Goal: Transaction & Acquisition: Purchase product/service

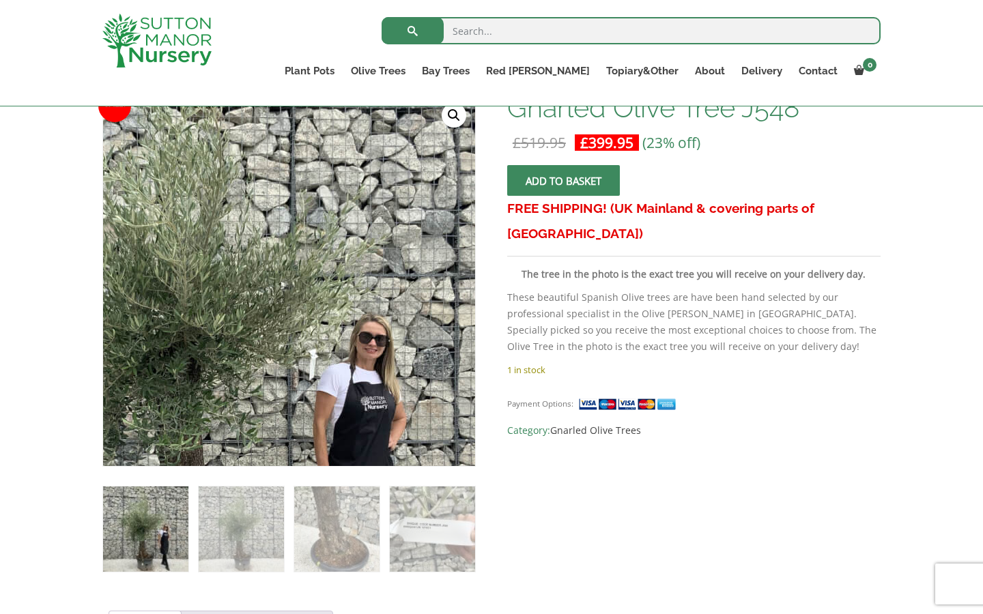
scroll to position [138, 0]
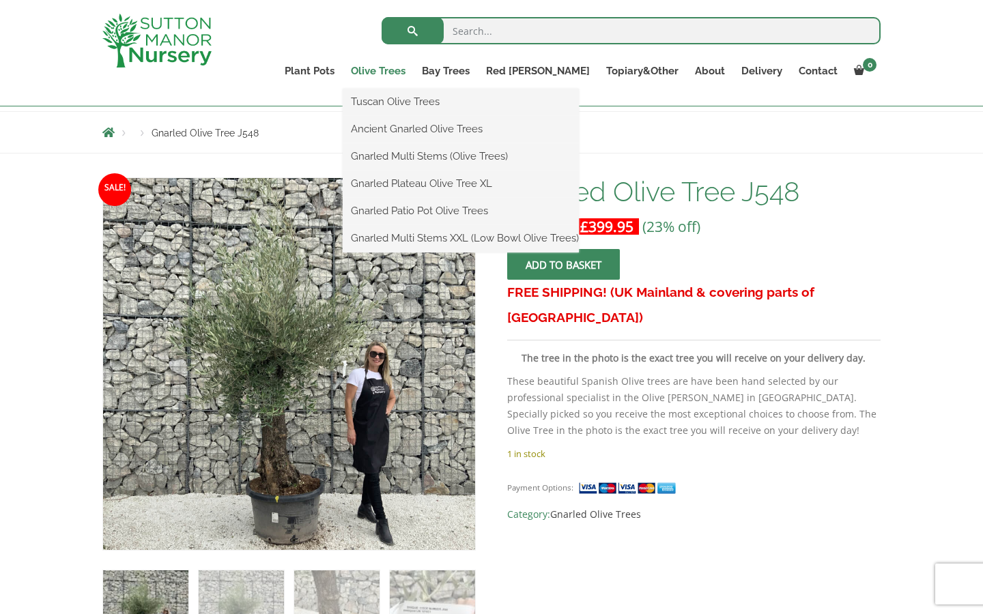
click at [414, 70] on link "Olive Trees" at bounding box center [378, 70] width 71 height 19
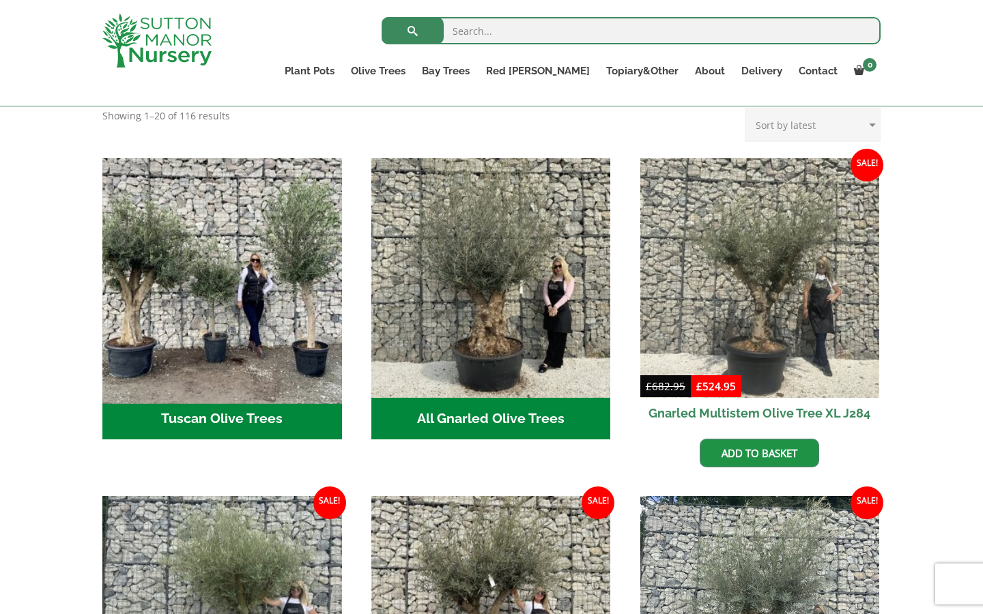
scroll to position [453, 0]
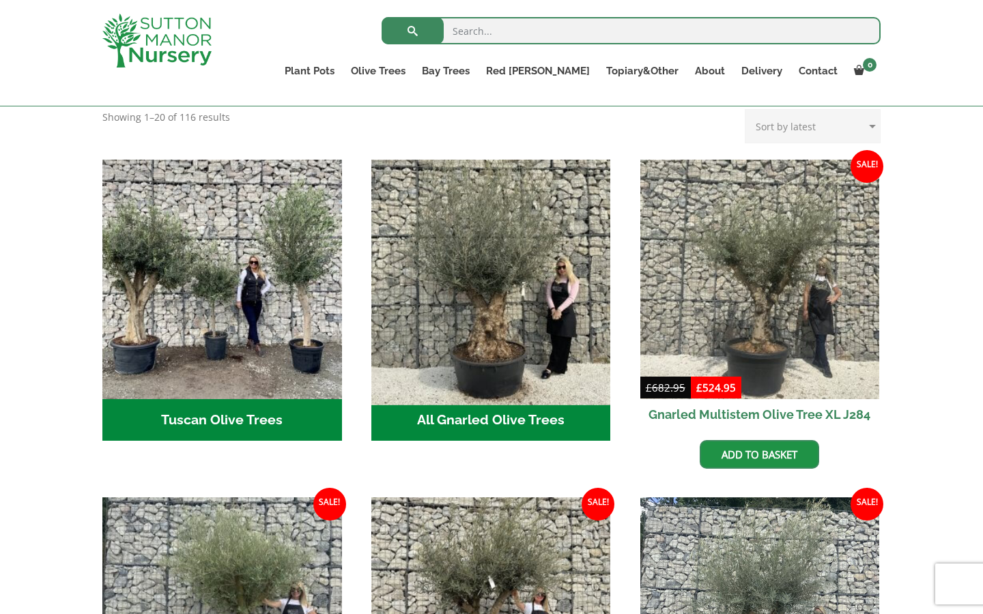
click at [466, 250] on img "Visit product category All Gnarled Olive Trees" at bounding box center [490, 279] width 251 height 251
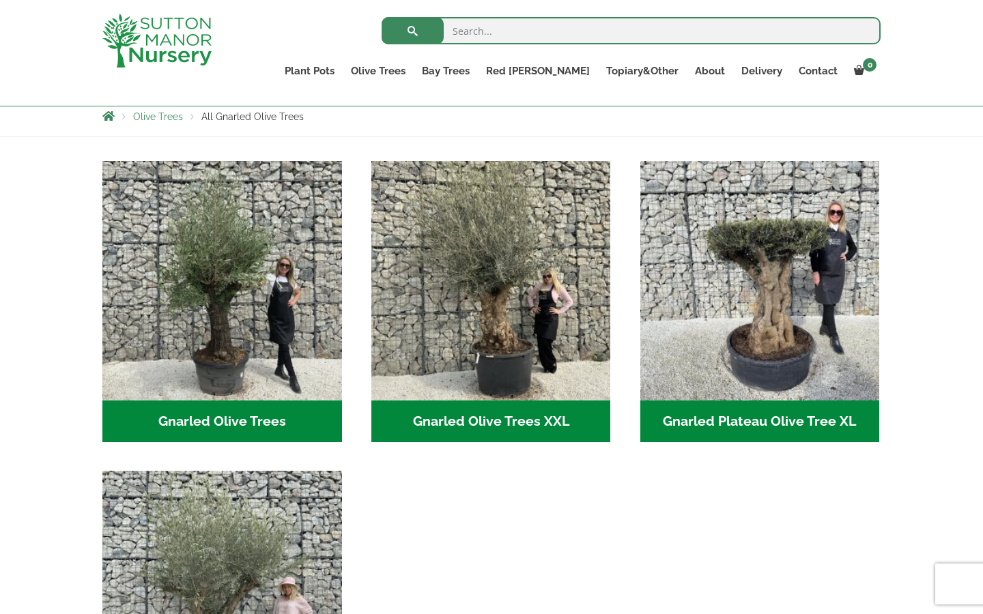
scroll to position [242, 0]
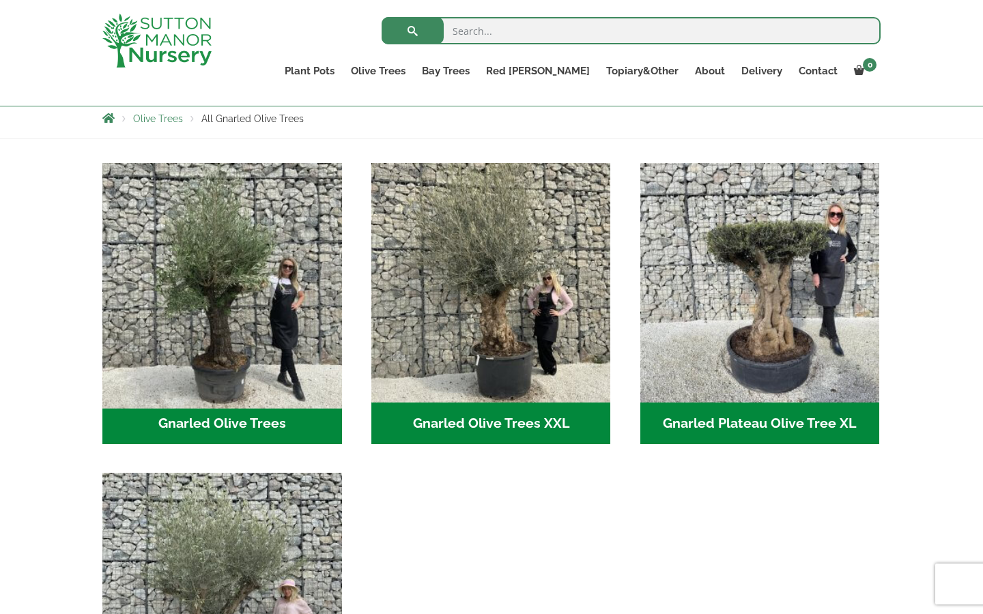
click at [260, 275] on img "Visit product category Gnarled Olive Trees" at bounding box center [221, 282] width 251 height 251
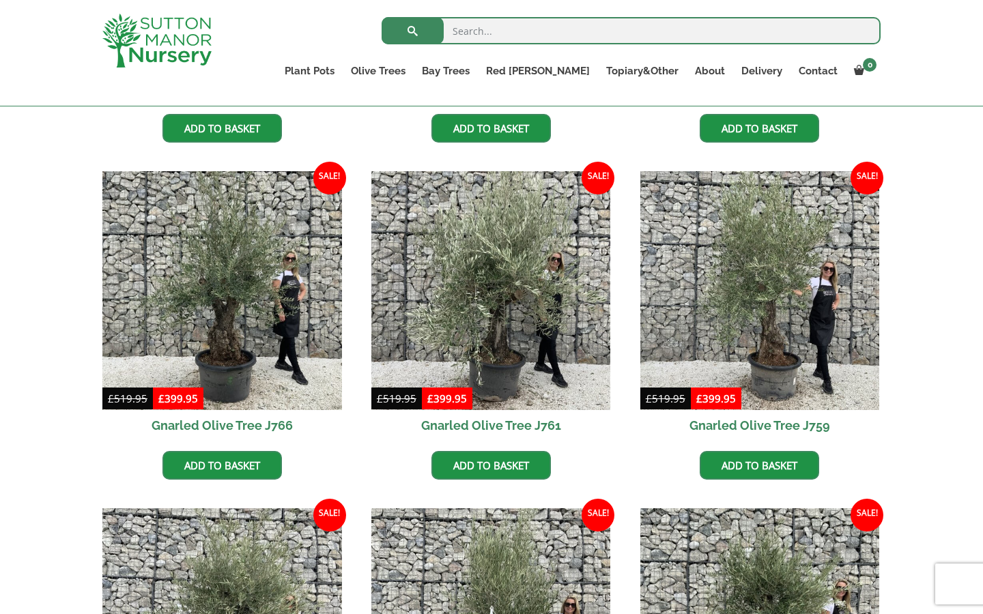
scroll to position [658, 0]
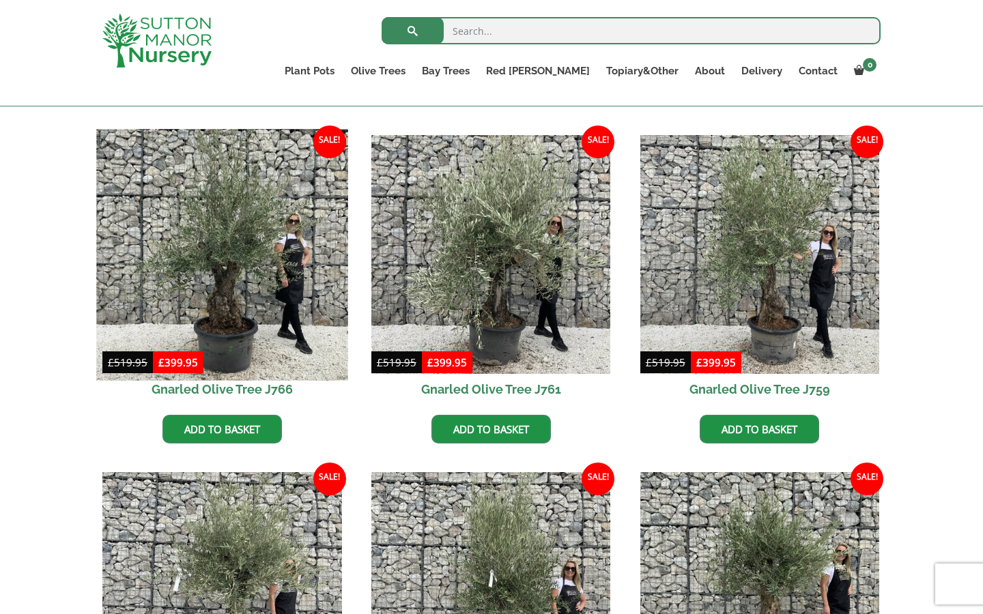
click at [233, 313] on img at bounding box center [221, 254] width 251 height 251
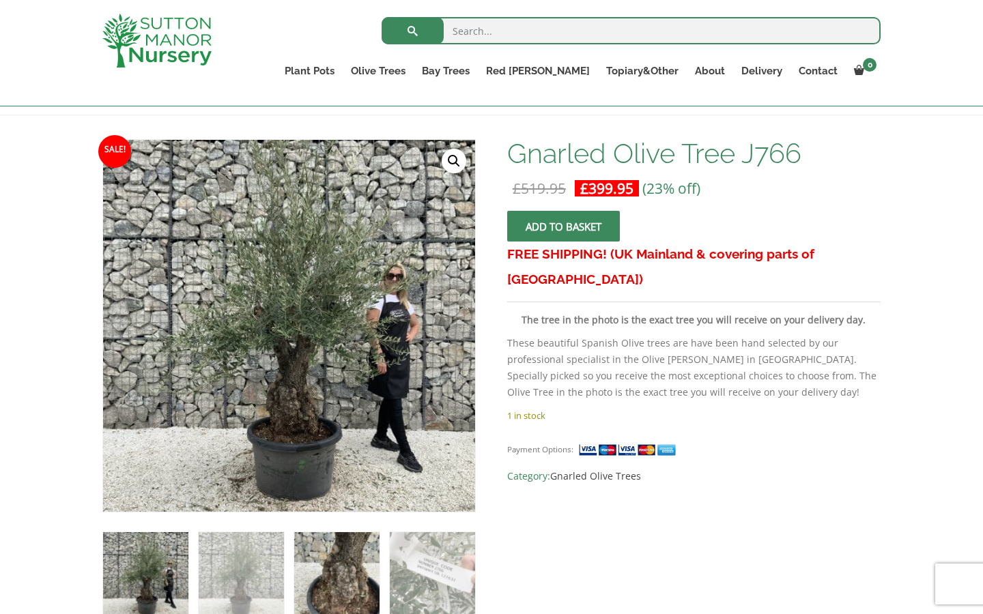
scroll to position [168, 0]
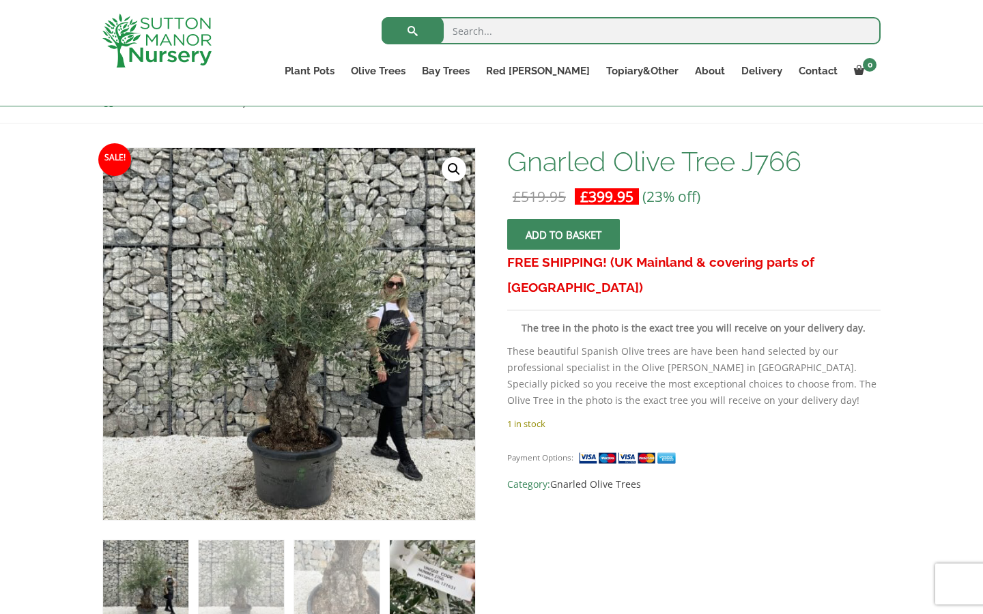
click at [427, 583] on img at bounding box center [432, 583] width 85 height 85
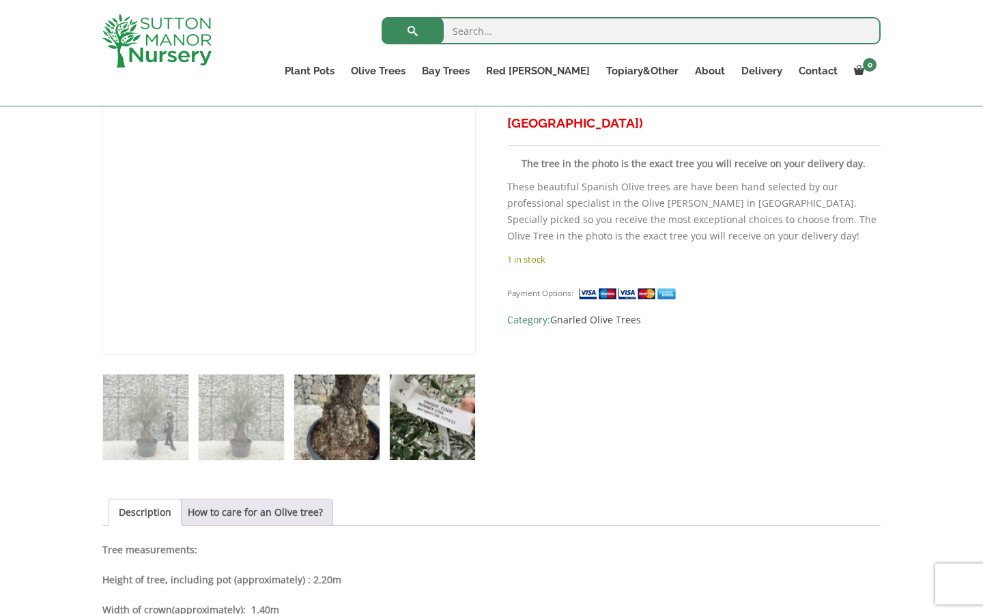
scroll to position [334, 0]
